Goal: Task Accomplishment & Management: Manage account settings

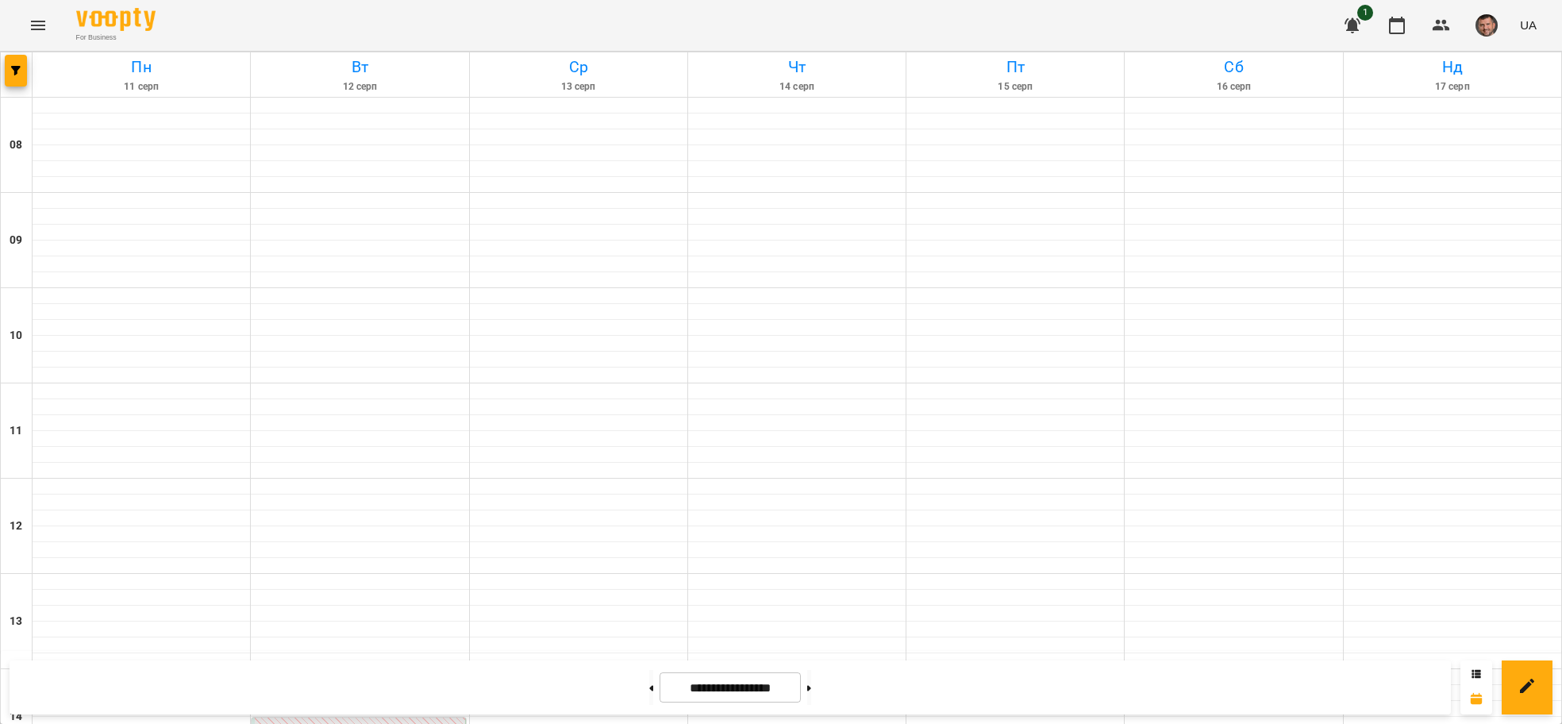
scroll to position [850, 0]
click at [811, 689] on icon at bounding box center [809, 688] width 4 height 6
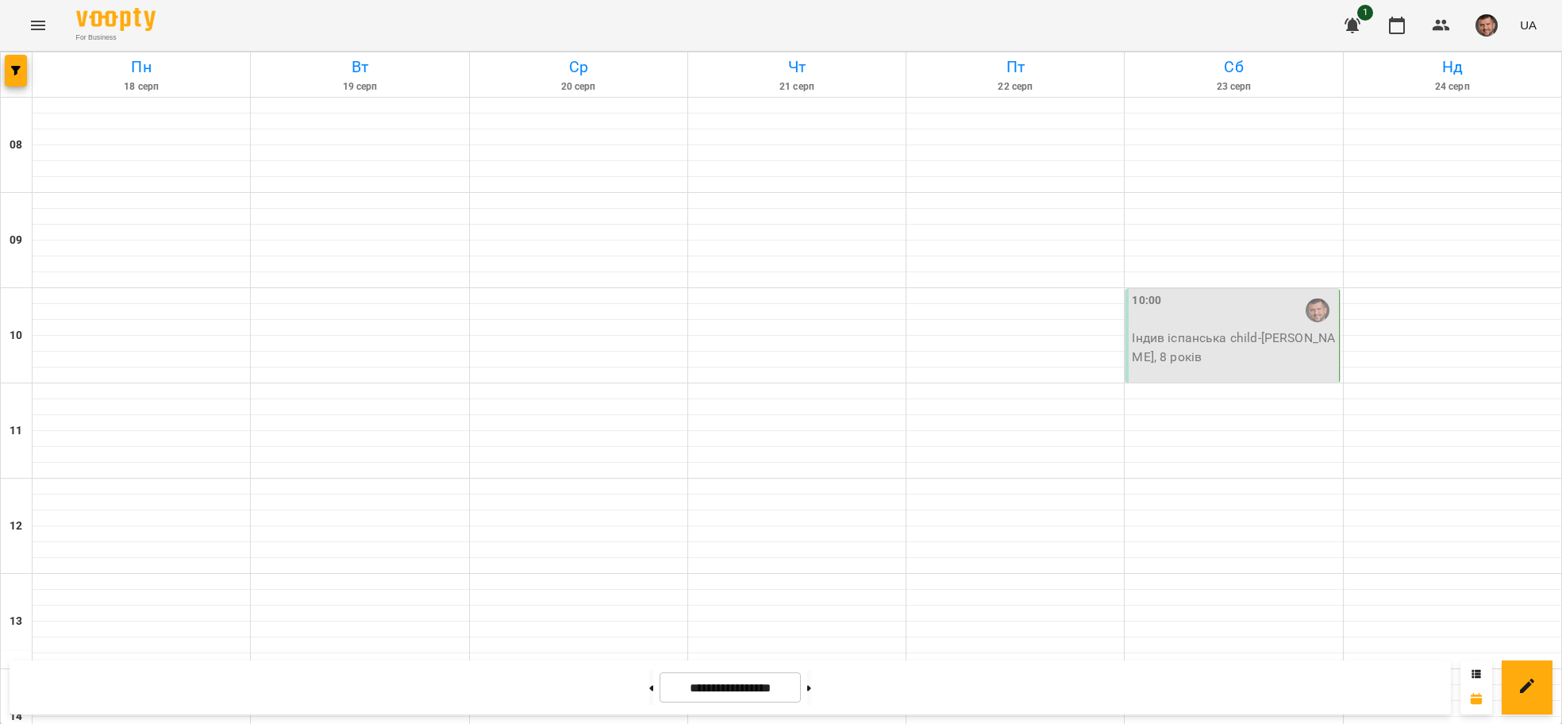
scroll to position [969, 0]
click at [811, 690] on icon at bounding box center [809, 688] width 4 height 6
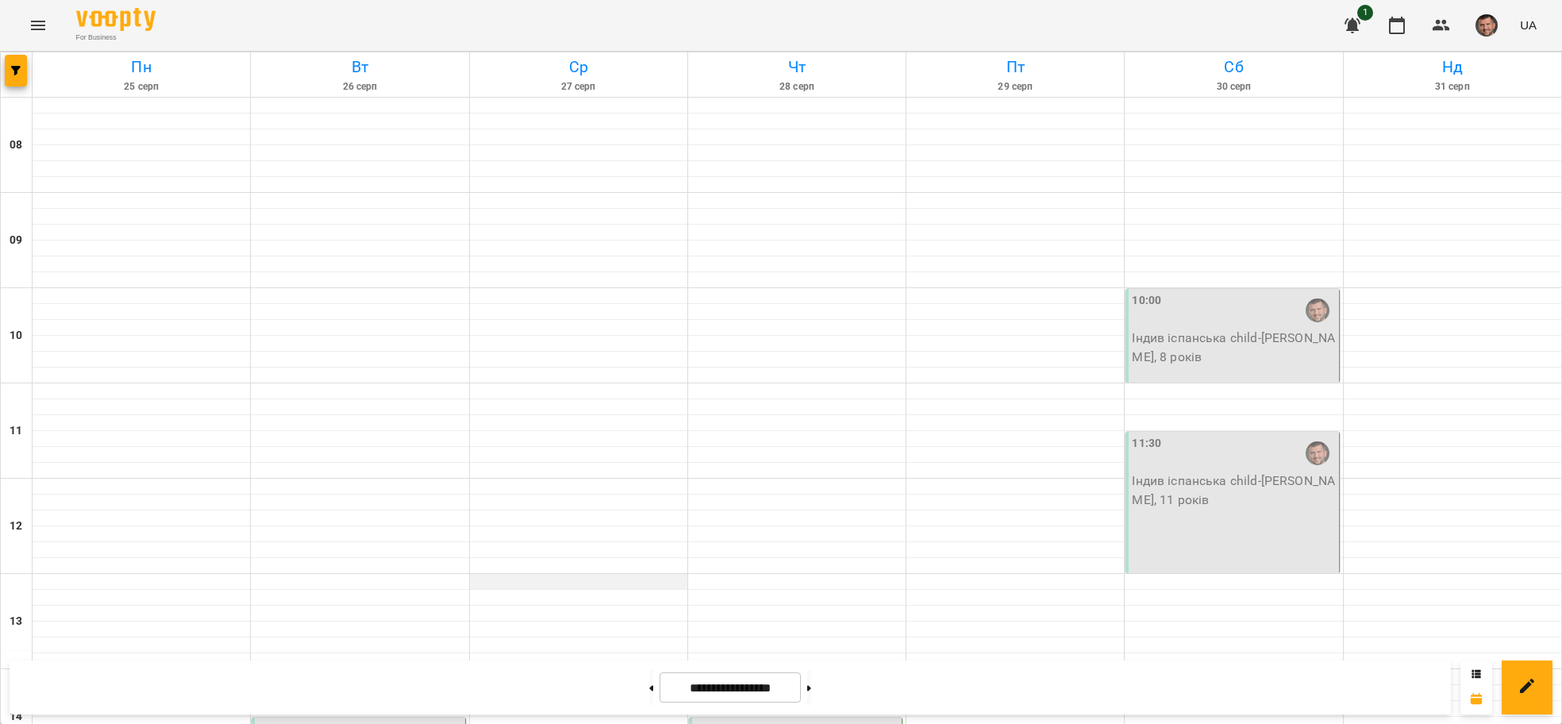
scroll to position [493, 0]
click at [650, 688] on icon at bounding box center [652, 688] width 4 height 6
type input "**********"
